Goal: Find specific page/section: Find specific page/section

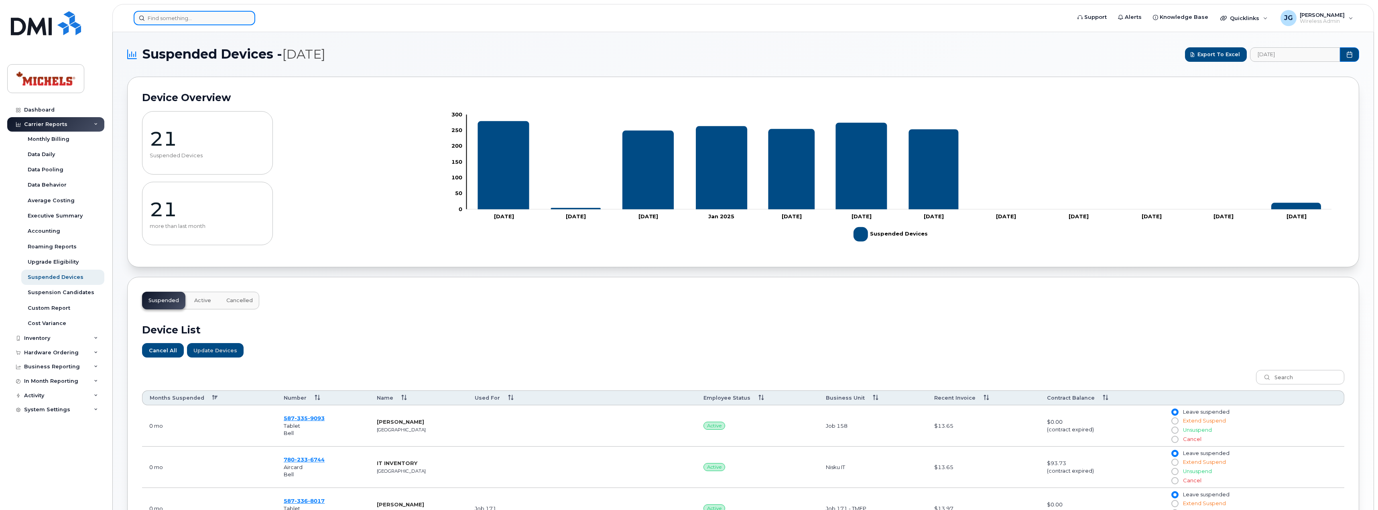
click at [233, 22] on input at bounding box center [195, 18] width 122 height 14
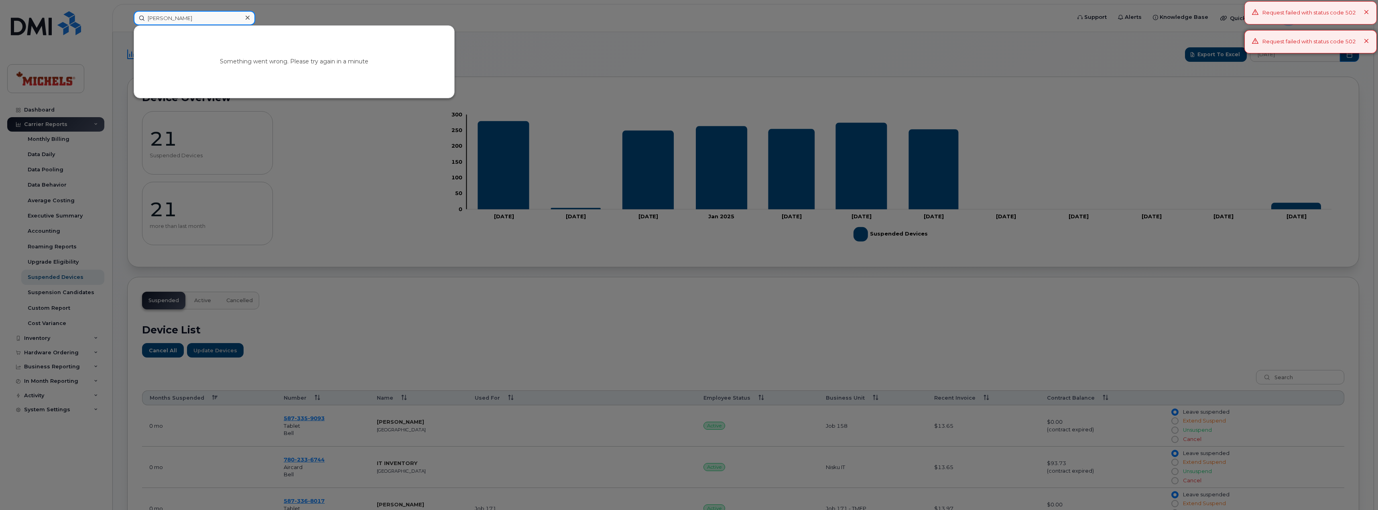
type input "jamie va"
click at [31, 20] on div at bounding box center [689, 255] width 1378 height 510
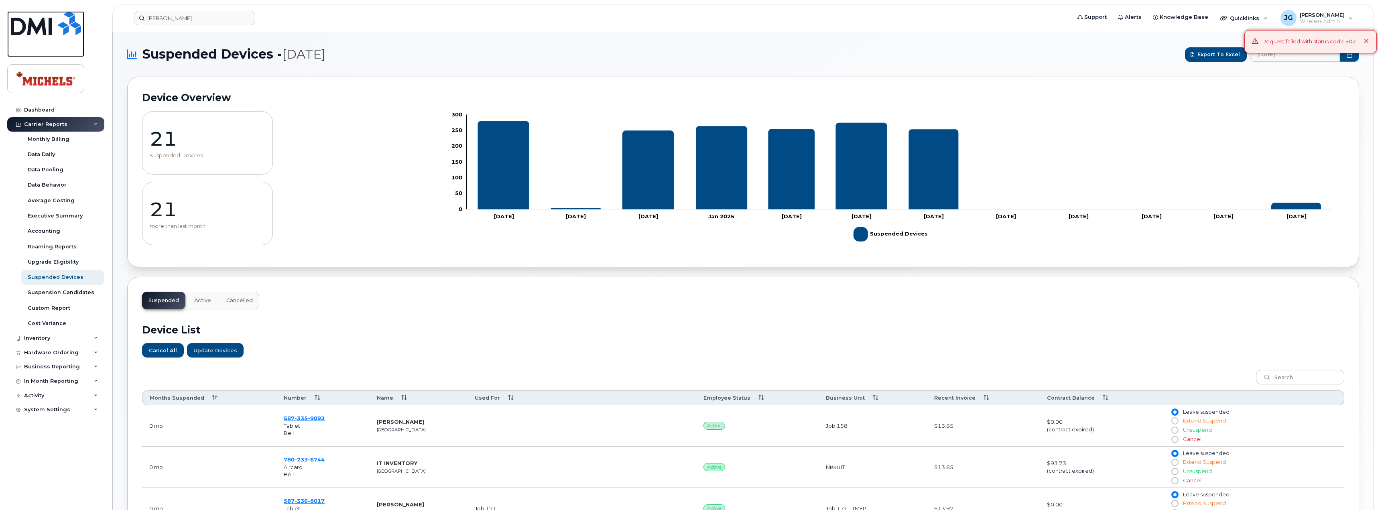
click at [31, 20] on img at bounding box center [46, 23] width 70 height 24
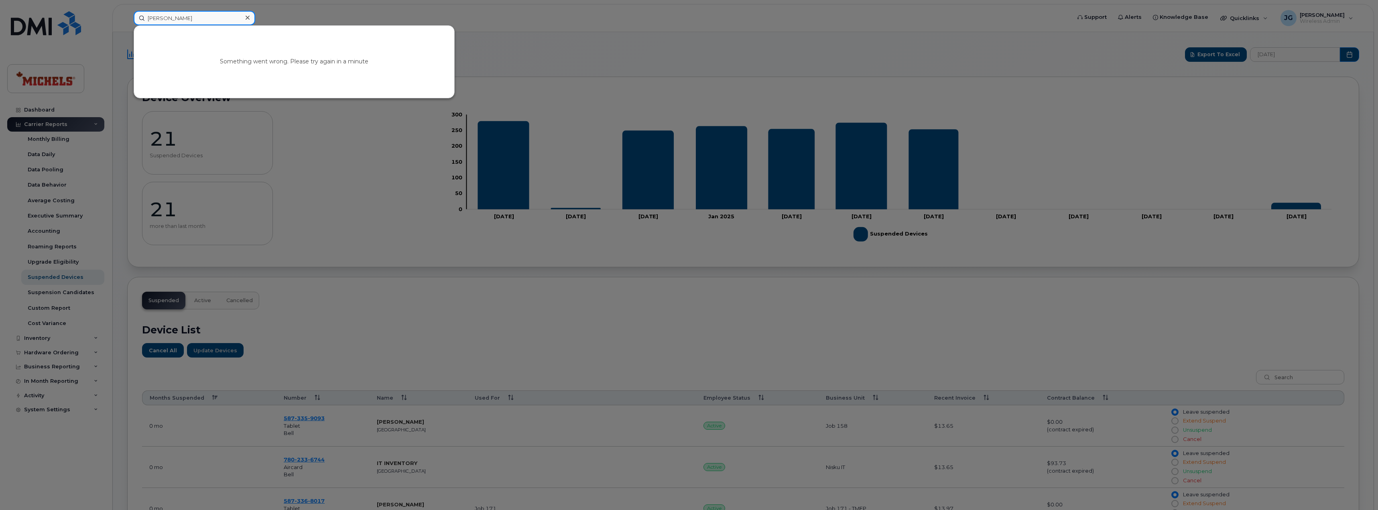
click at [192, 20] on input "jamie va" at bounding box center [195, 18] width 122 height 14
drag, startPoint x: 191, startPoint y: 20, endPoint x: 7, endPoint y: 18, distance: 183.9
click at [127, 18] on div "jamie va Something went wrong. Please try again in a minute" at bounding box center [599, 18] width 945 height 14
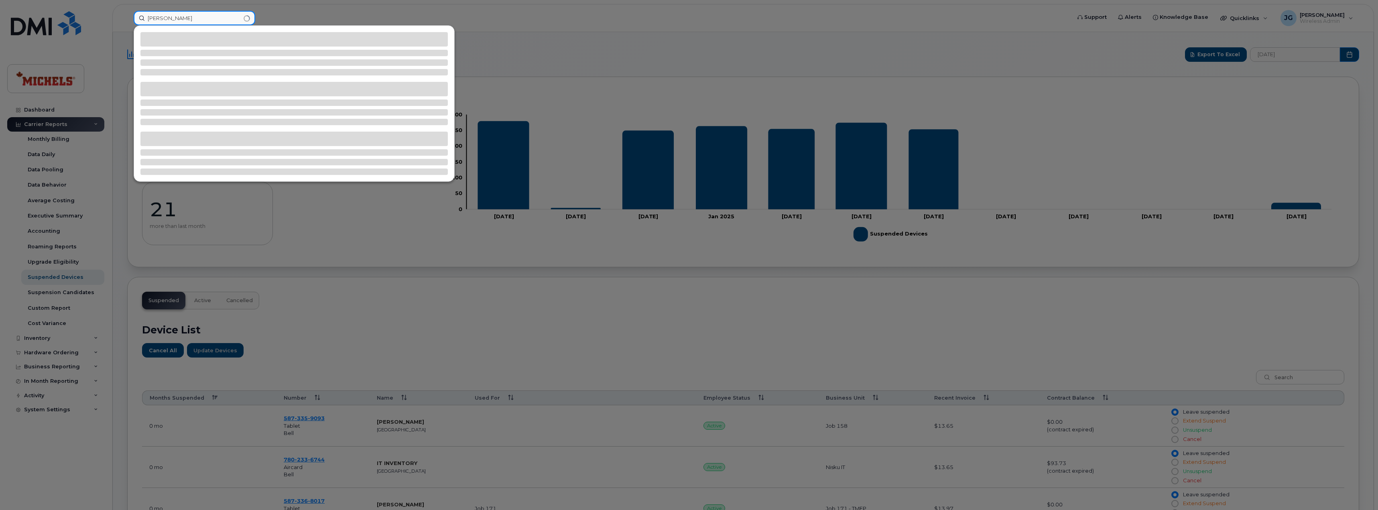
type input "jamie"
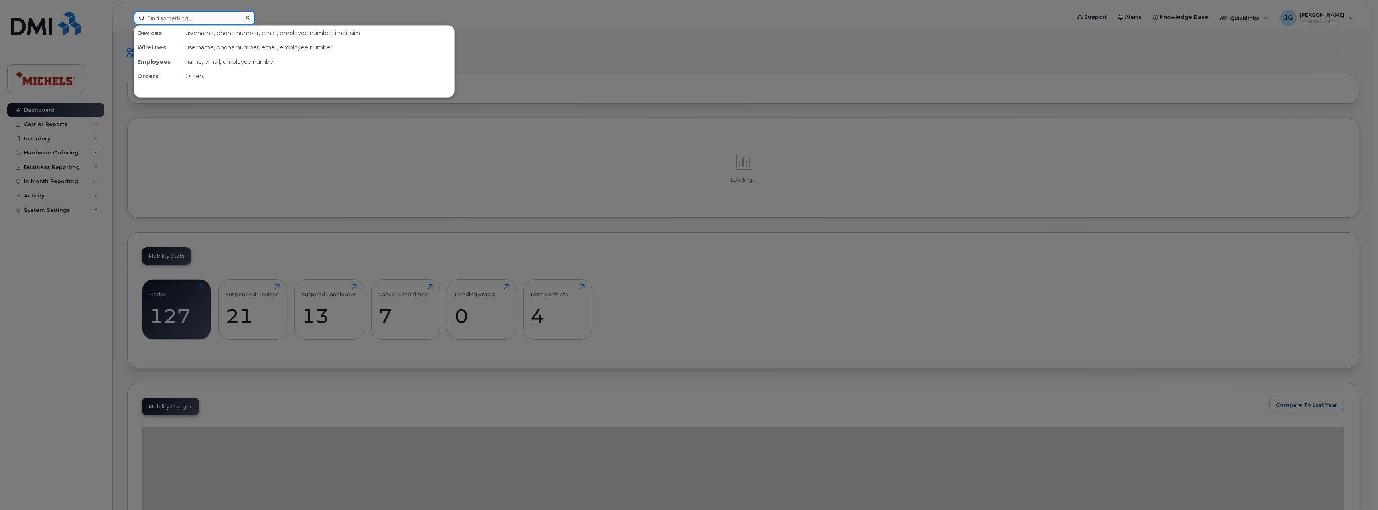
click at [204, 20] on input at bounding box center [195, 18] width 122 height 14
type input "jami"
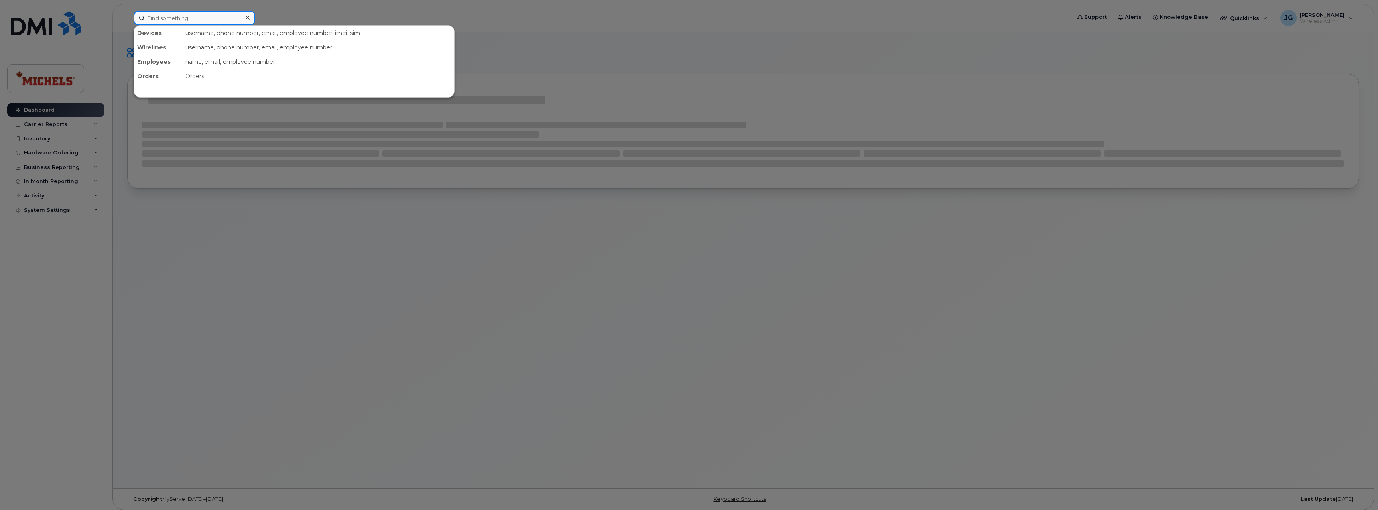
click at [204, 20] on input at bounding box center [195, 18] width 122 height 14
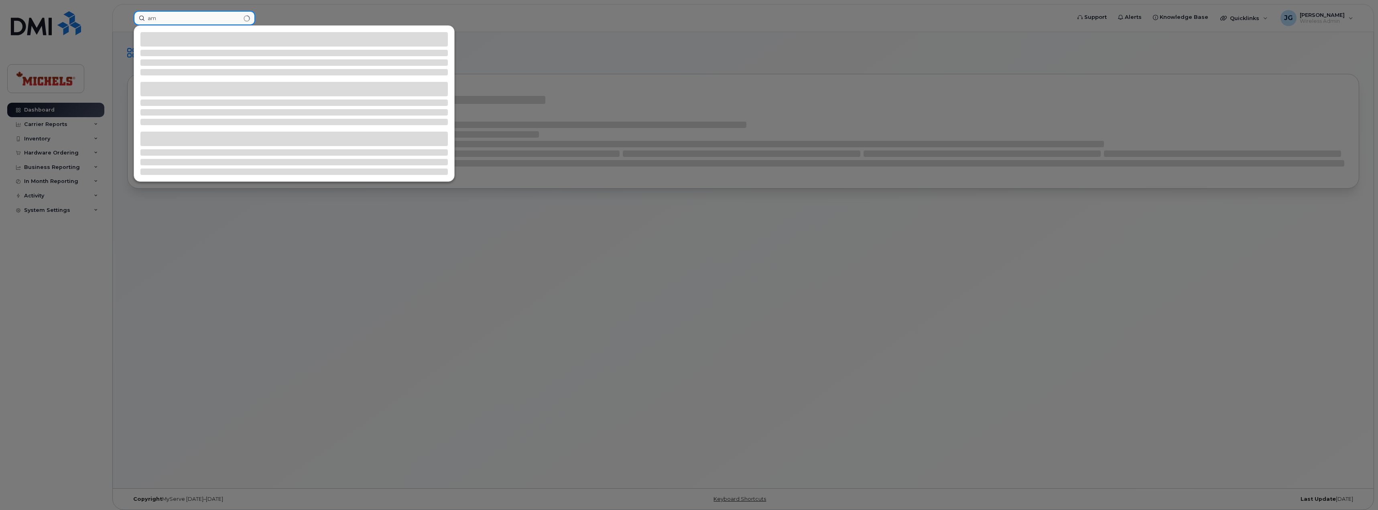
type input "a"
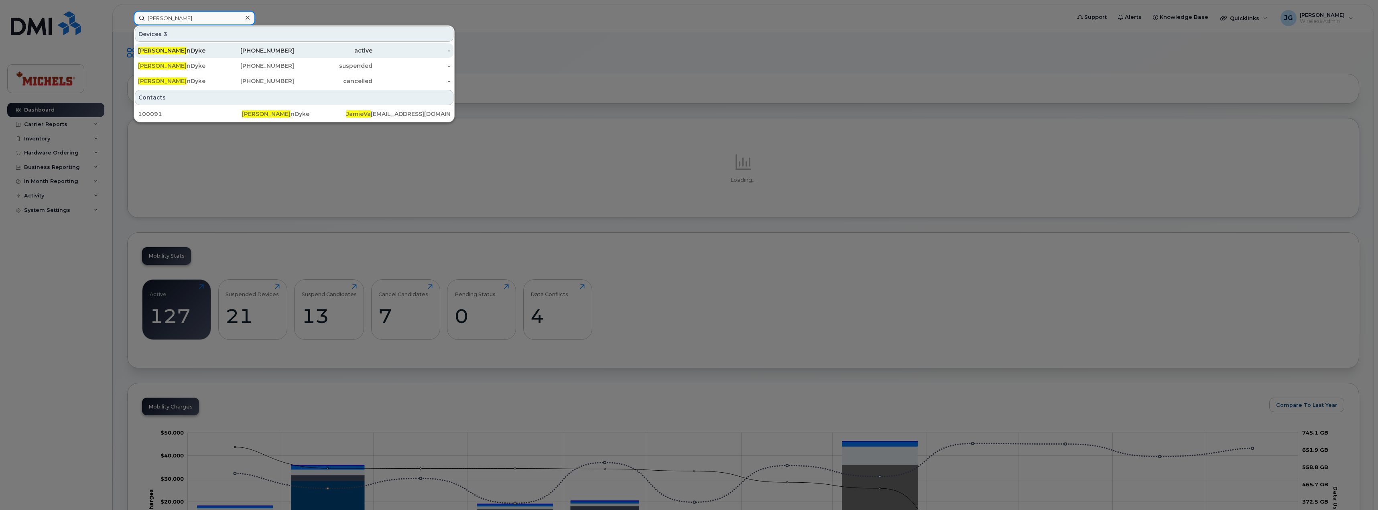
type input "jamie va"
click at [187, 53] on div "Jamie Va nDyke" at bounding box center [177, 51] width 78 height 8
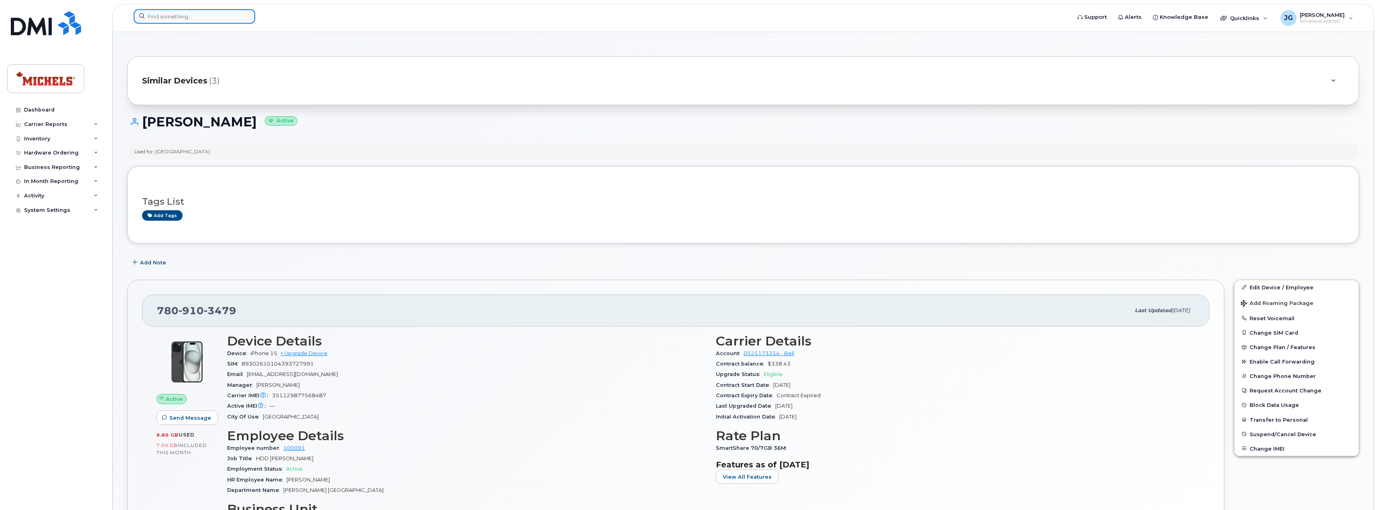
click at [194, 11] on input at bounding box center [195, 16] width 122 height 14
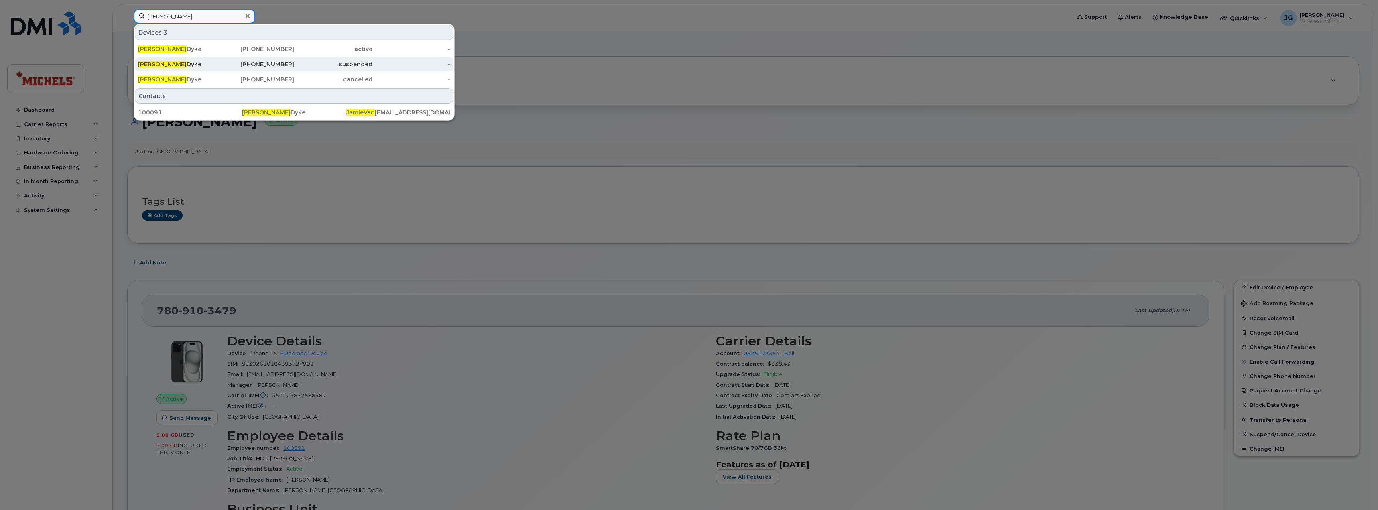
type input "Jamie van"
click at [189, 64] on div "Jamie Van Dyke" at bounding box center [177, 64] width 78 height 8
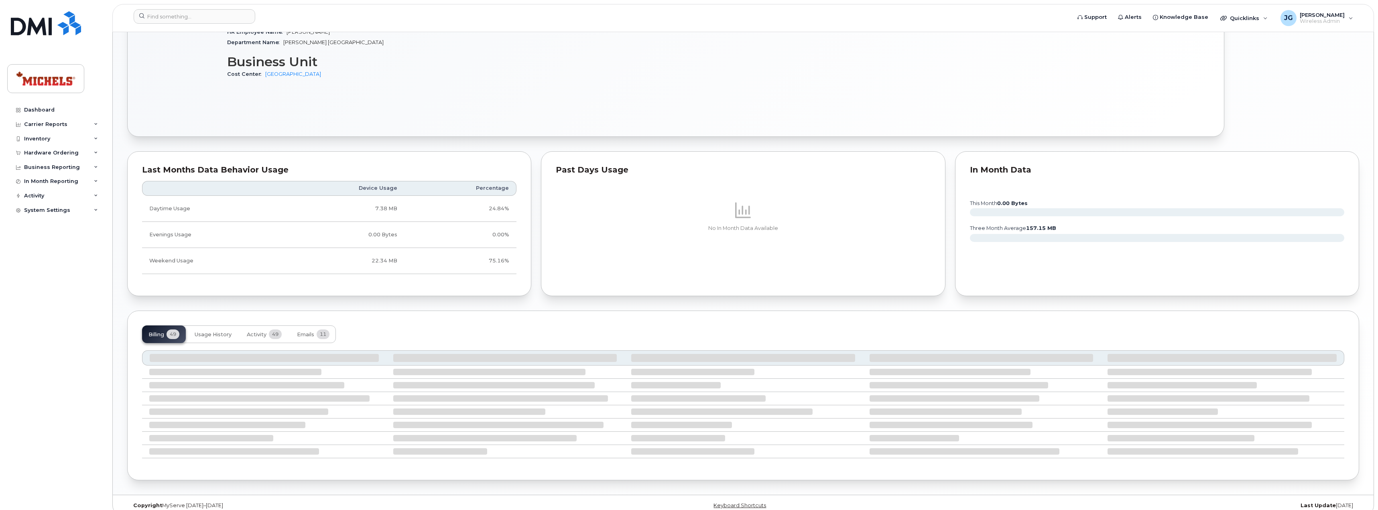
scroll to position [556, 0]
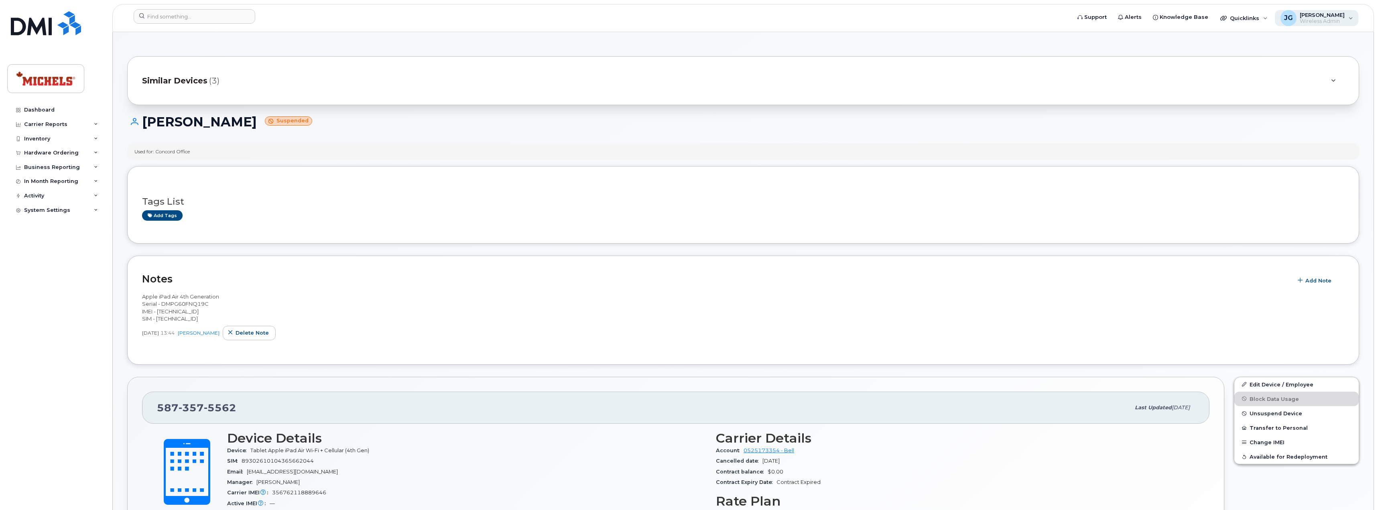
click at [1350, 20] on div "JG Justin Gundran Wireless Admin" at bounding box center [1317, 18] width 84 height 16
click at [1270, 132] on div "Sign out" at bounding box center [1301, 133] width 116 height 15
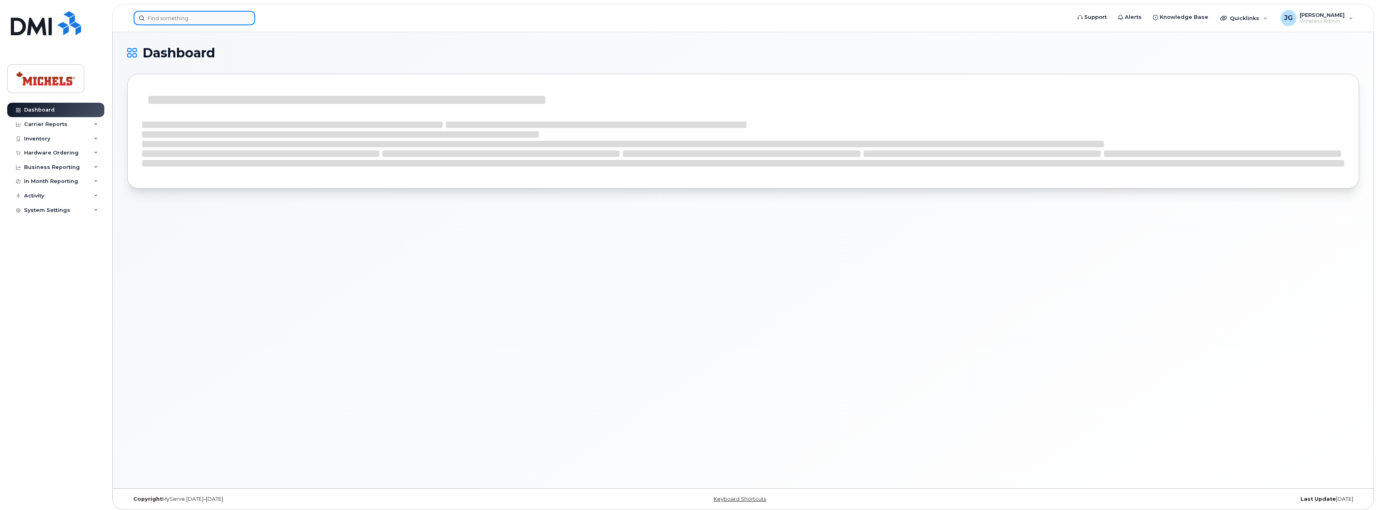
click at [181, 21] on input at bounding box center [195, 18] width 122 height 14
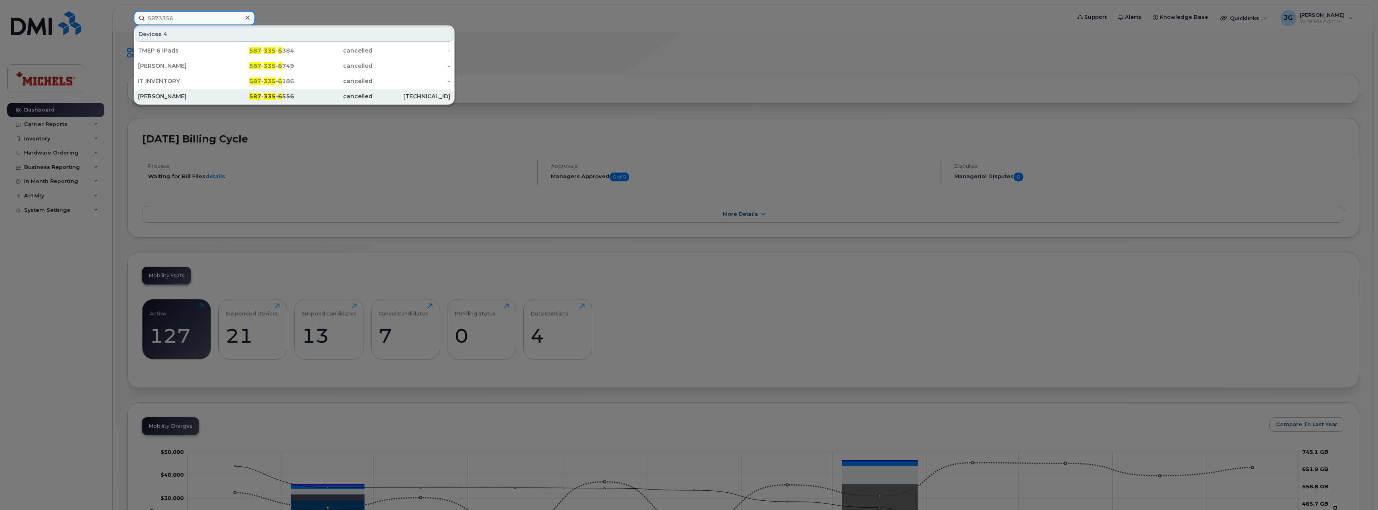
type input "5873356"
click at [269, 95] on span "335" at bounding box center [270, 96] width 12 height 7
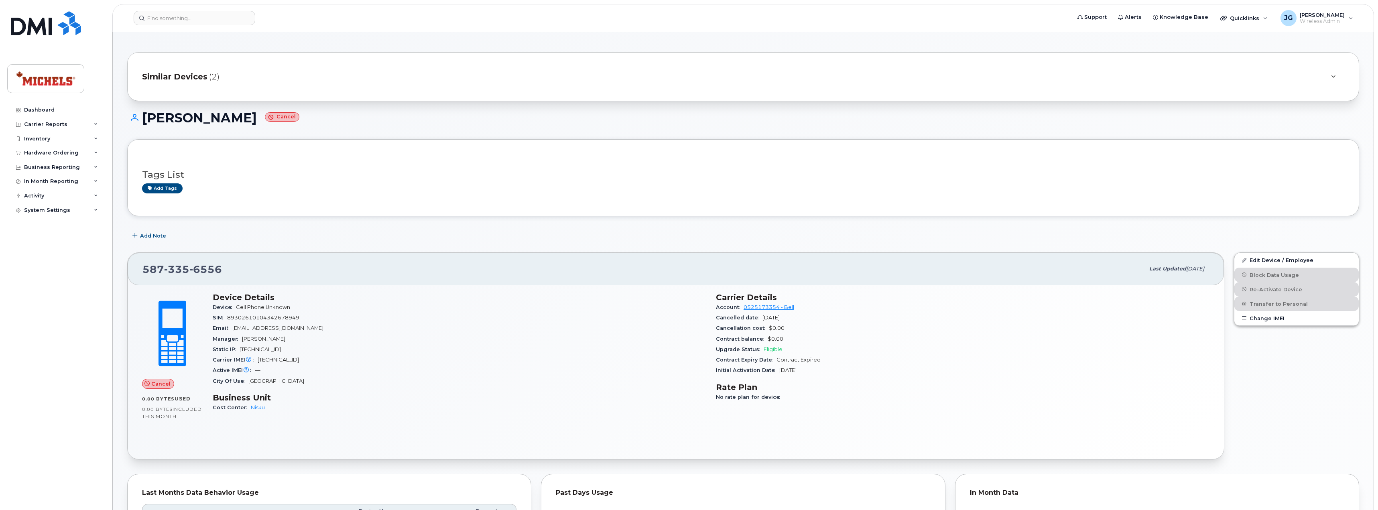
scroll to position [3, 0]
click at [177, 18] on input at bounding box center [195, 18] width 122 height 14
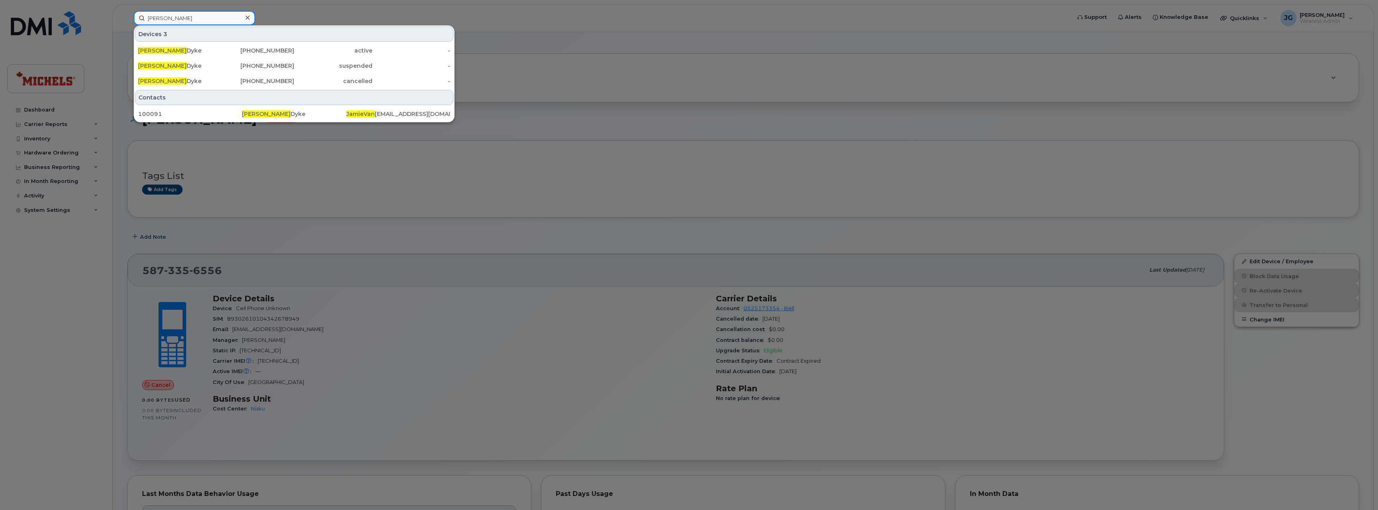
type input "jamie van"
drag, startPoint x: 326, startPoint y: 15, endPoint x: 307, endPoint y: 20, distance: 19.5
click at [326, 15] on div at bounding box center [689, 255] width 1378 height 510
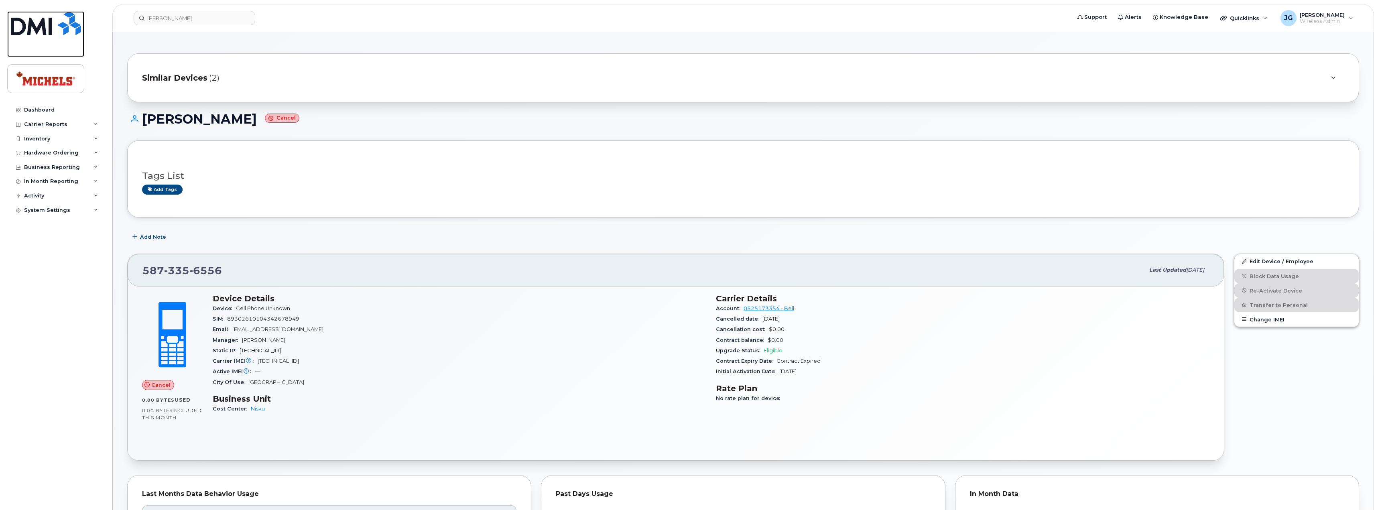
drag, startPoint x: 31, startPoint y: 20, endPoint x: 47, endPoint y: 26, distance: 17.3
click at [31, 20] on img at bounding box center [46, 23] width 70 height 24
